Goal: Information Seeking & Learning: Learn about a topic

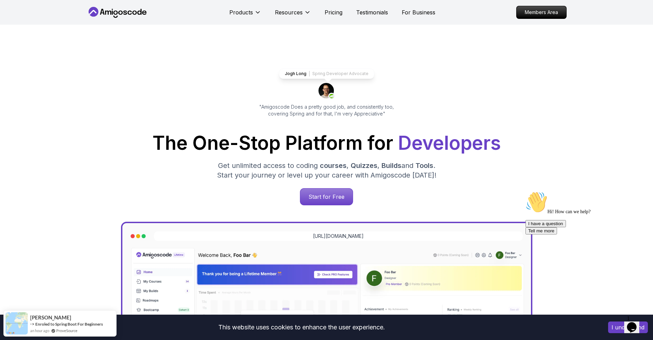
drag, startPoint x: 634, startPoint y: 326, endPoint x: 624, endPoint y: 284, distance: 42.8
click html "1 Opens Chat This icon Opens the chat window. Beta 0 / 0 used queries"
click at [616, 331] on button "I understand" at bounding box center [629, 328] width 40 height 12
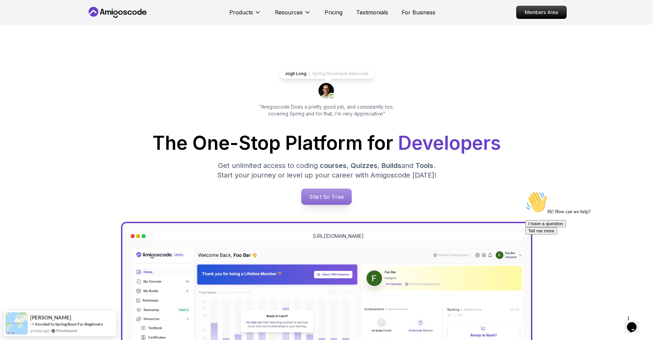
click at [341, 196] on p "Start for Free" at bounding box center [327, 197] width 50 height 16
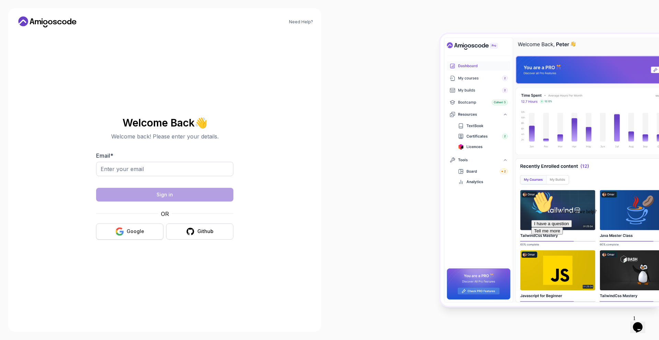
click at [126, 232] on button "Google" at bounding box center [129, 232] width 67 height 16
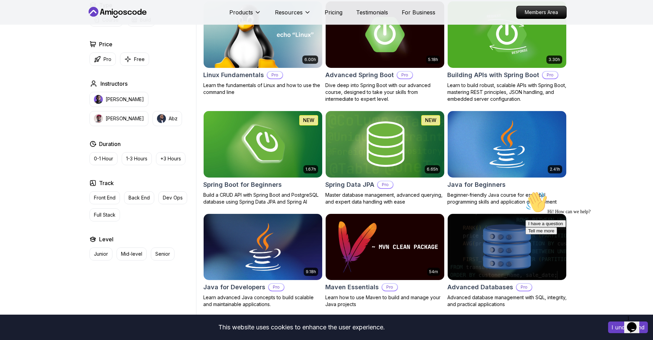
scroll to position [199, 0]
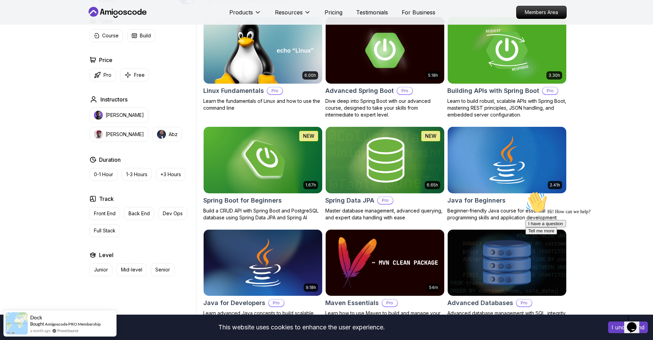
click at [539, 69] on img at bounding box center [507, 50] width 125 height 70
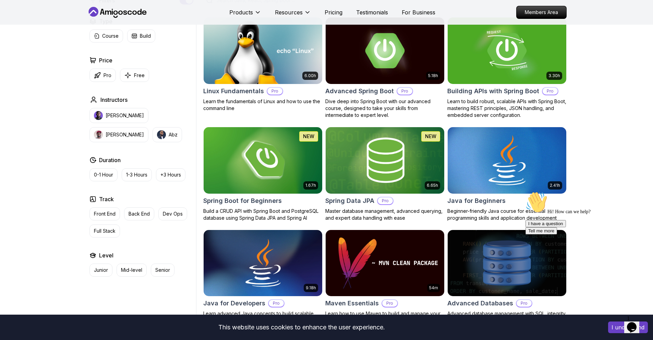
scroll to position [199, 0]
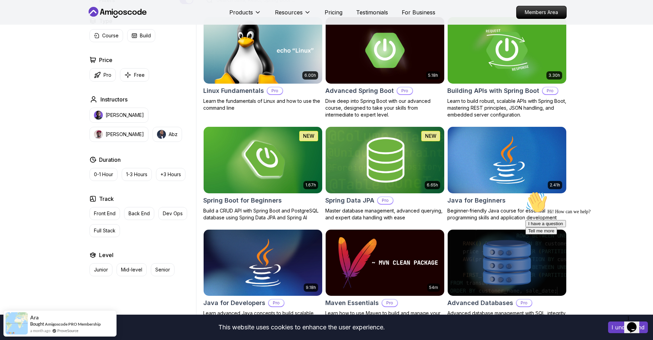
click at [508, 69] on img at bounding box center [507, 50] width 125 height 70
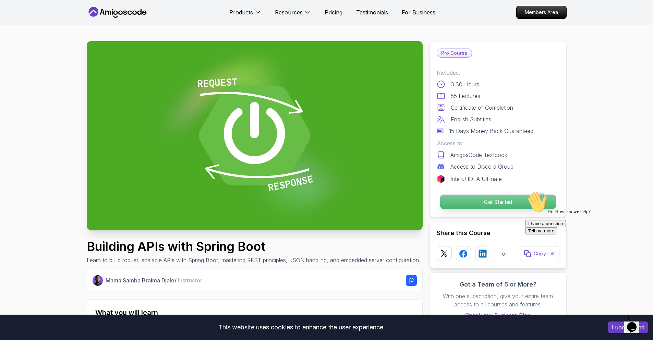
click at [498, 198] on p "Get Started" at bounding box center [498, 202] width 116 height 14
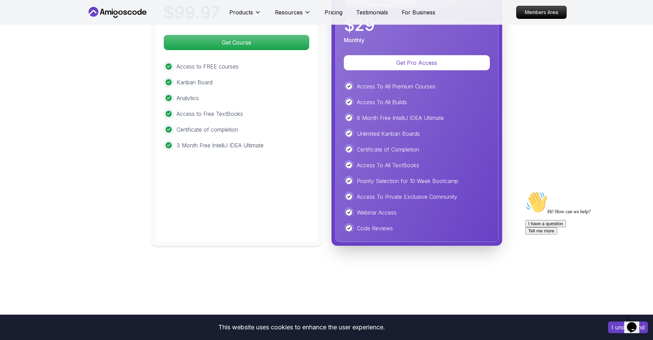
scroll to position [1563, 0]
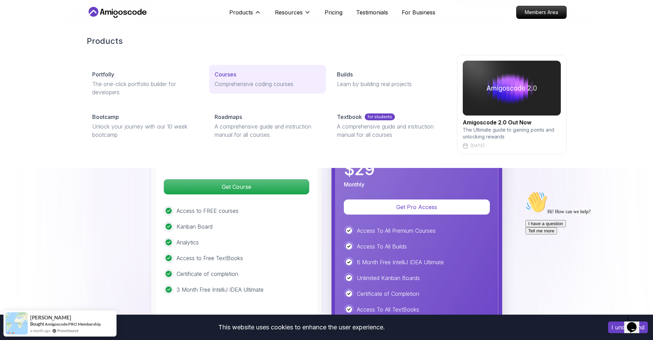
click at [228, 76] on p "Courses" at bounding box center [226, 74] width 22 height 8
